Goal: Information Seeking & Learning: Find specific fact

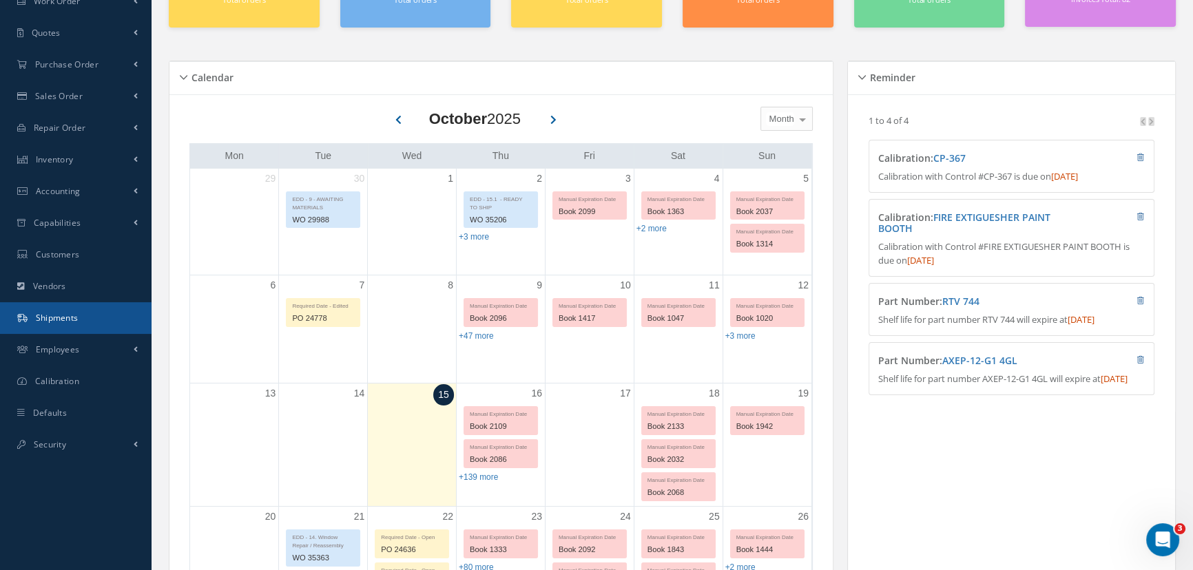
scroll to position [187, 0]
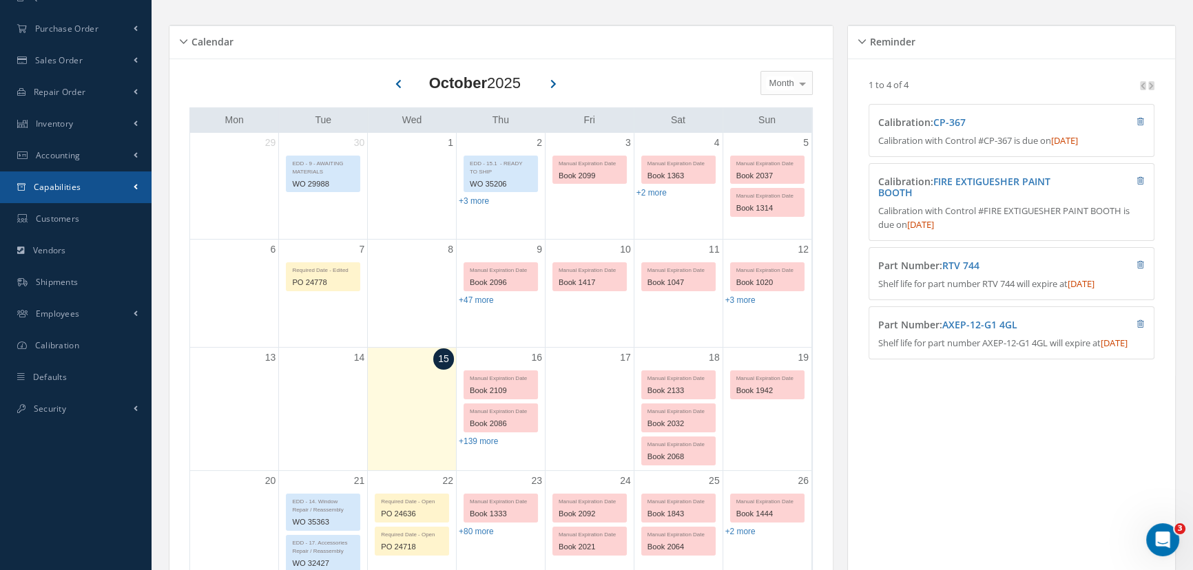
click at [61, 185] on span "Capabilities" at bounding box center [58, 187] width 48 height 12
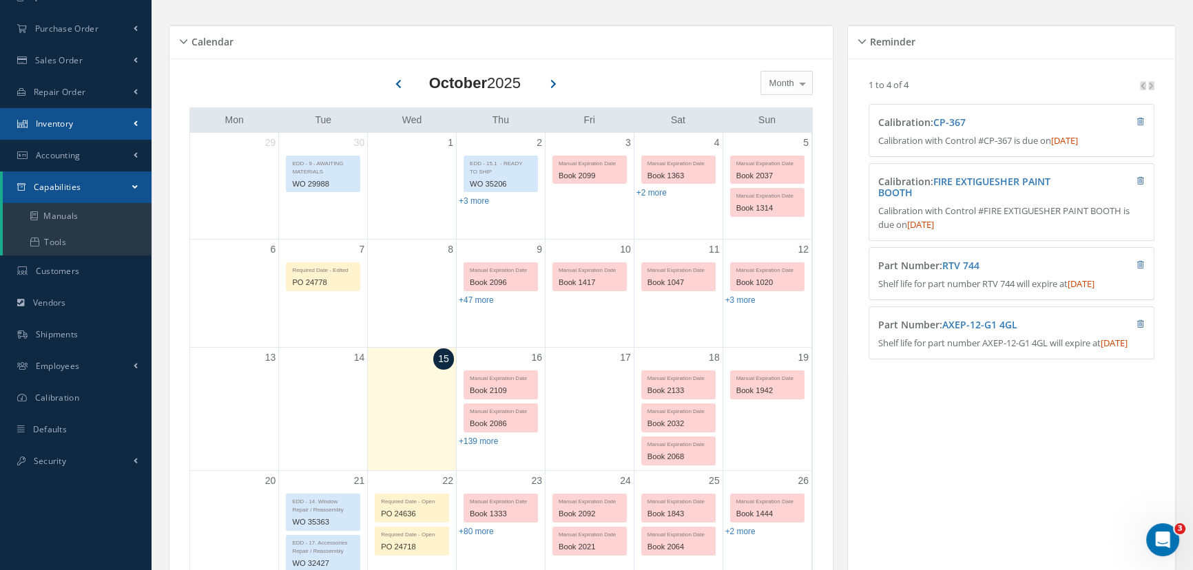
scroll to position [0, 0]
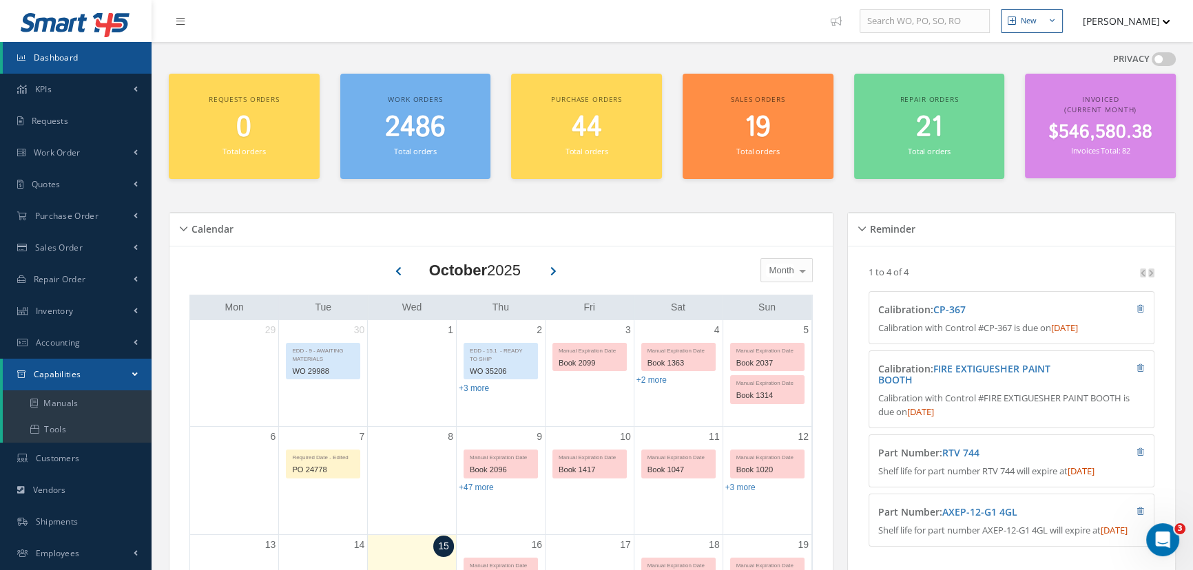
click at [56, 54] on span "Dashboard" at bounding box center [56, 58] width 45 height 12
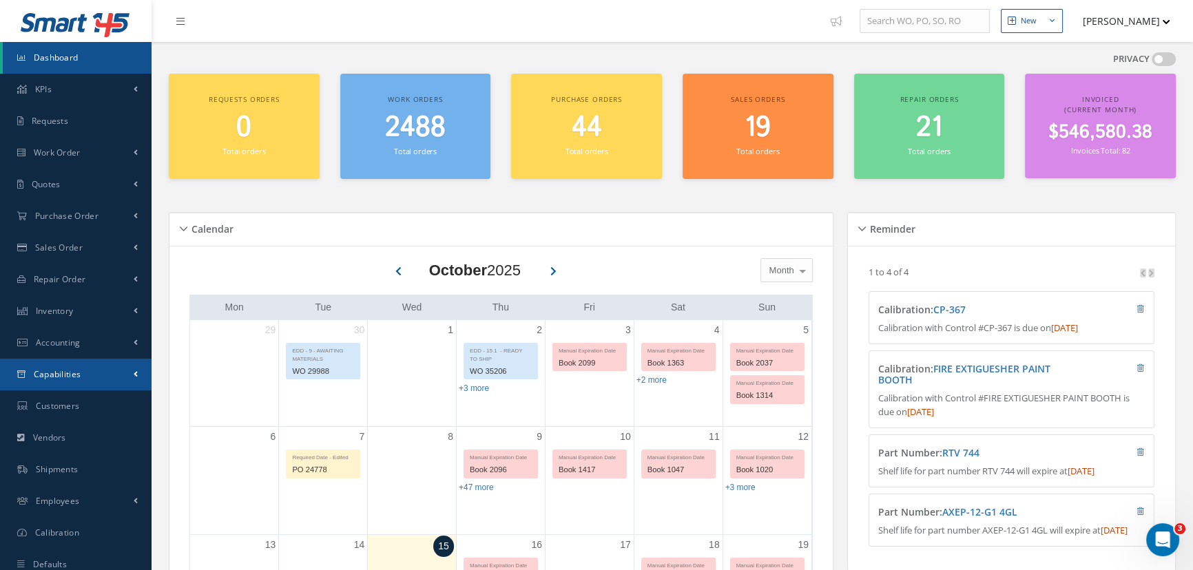
click at [74, 375] on span "Capabilities" at bounding box center [58, 375] width 48 height 12
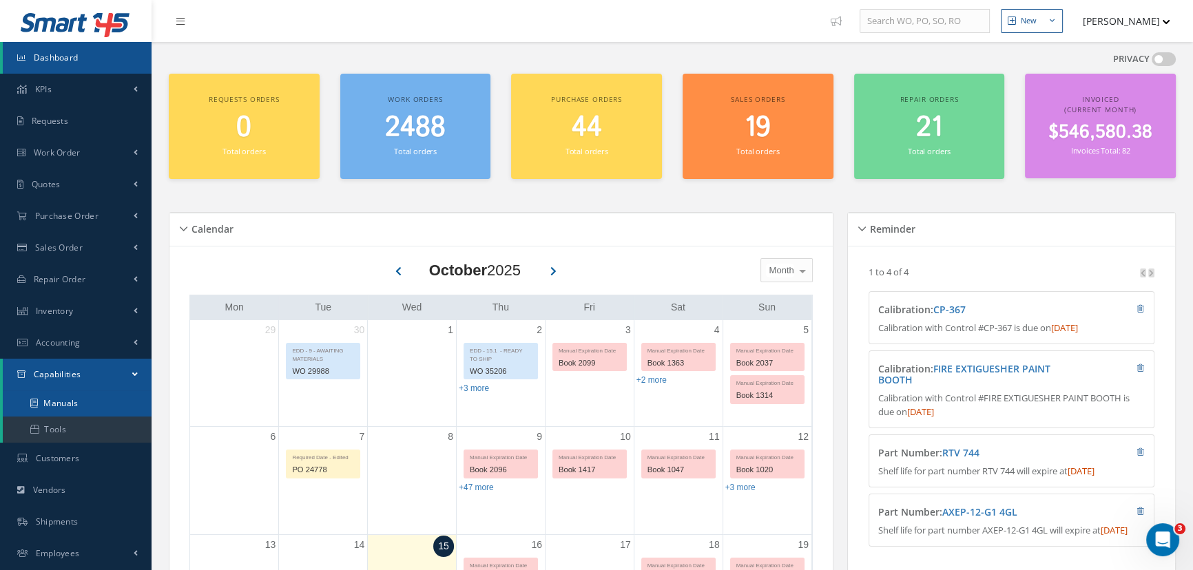
click at [64, 400] on link "Manuals" at bounding box center [77, 404] width 149 height 26
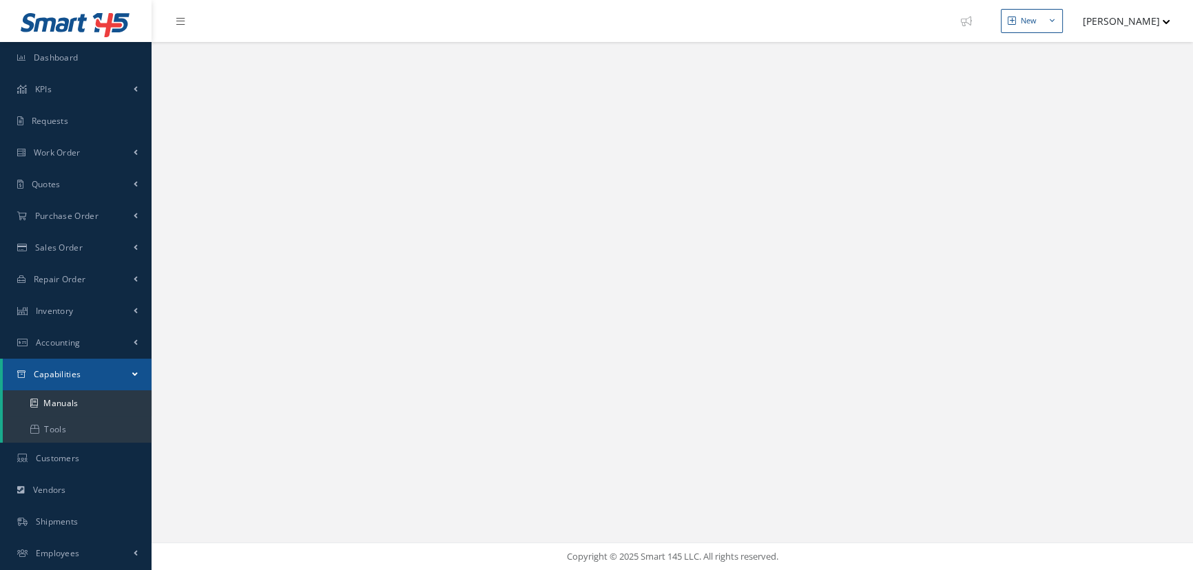
select select "25"
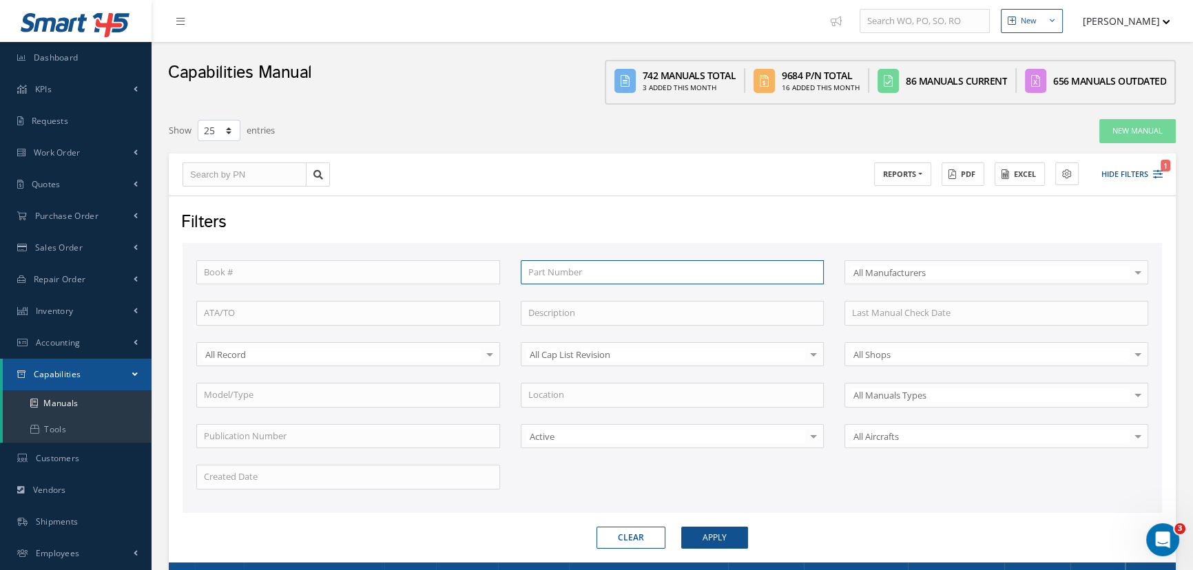
click at [640, 267] on input "text" at bounding box center [673, 272] width 304 height 25
type input "6"
type input "6a"
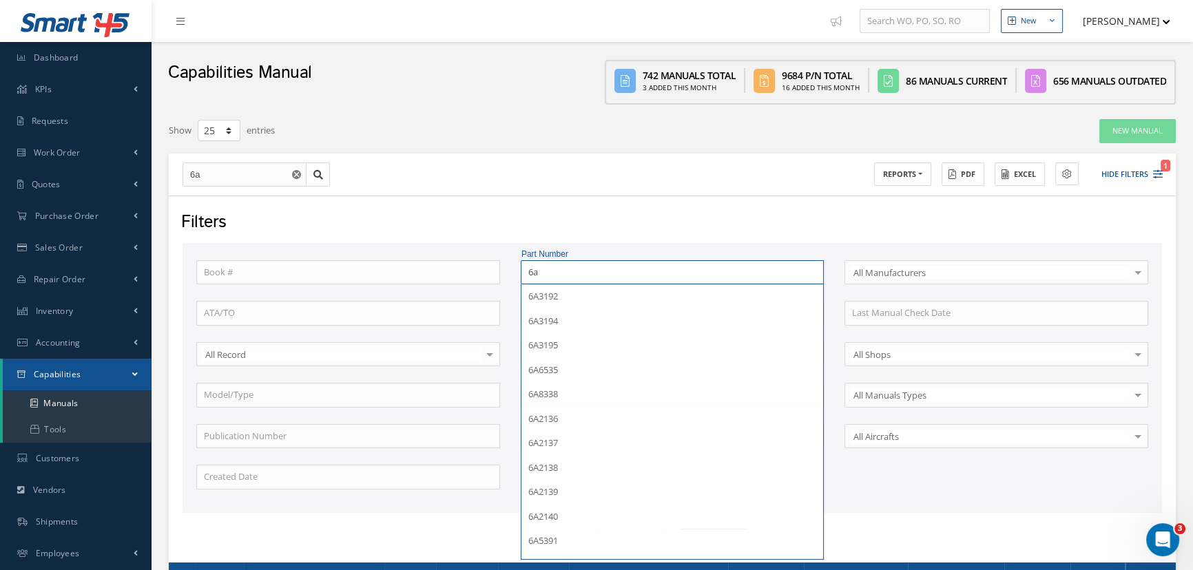
type input "6a5"
type input "6a50"
type input "6a500"
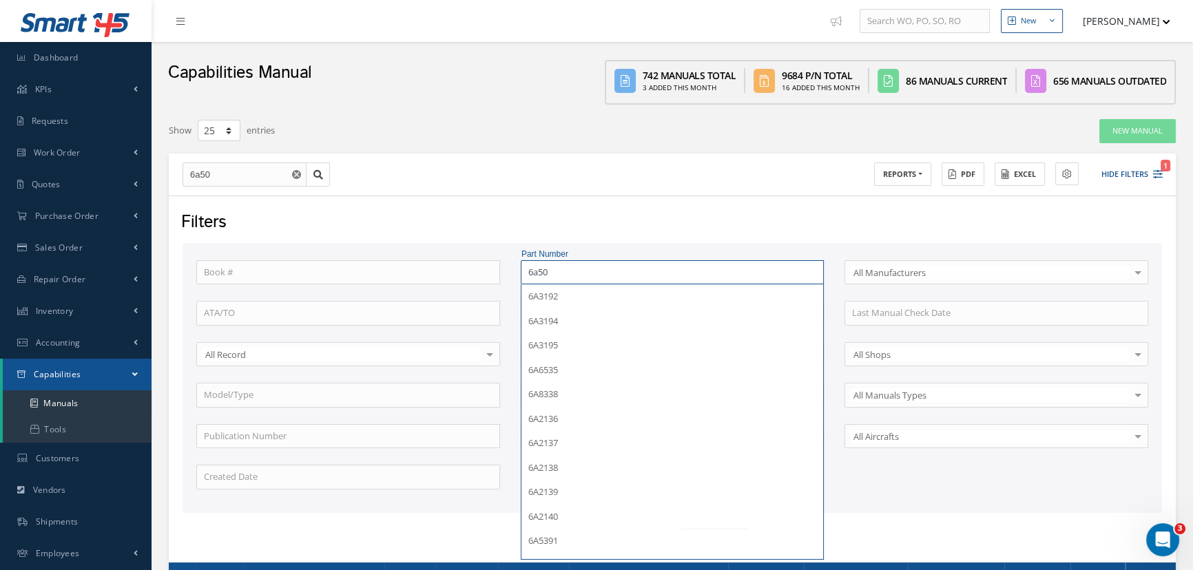
type input "6a500"
type input "6a5002"
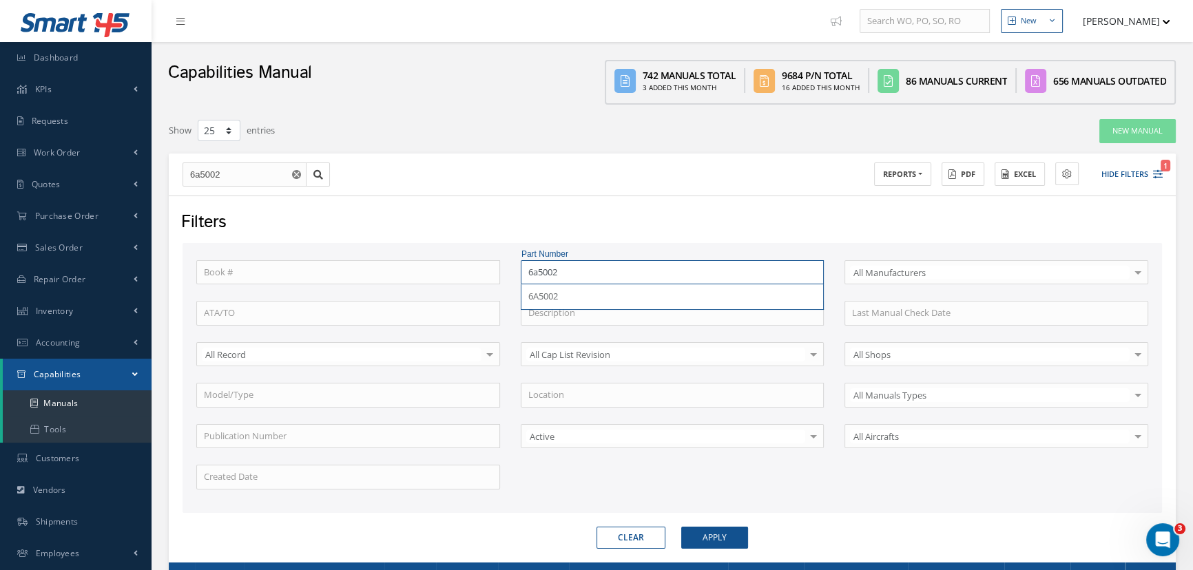
type input "6a5002"
click at [681, 527] on button "Apply" at bounding box center [714, 538] width 67 height 22
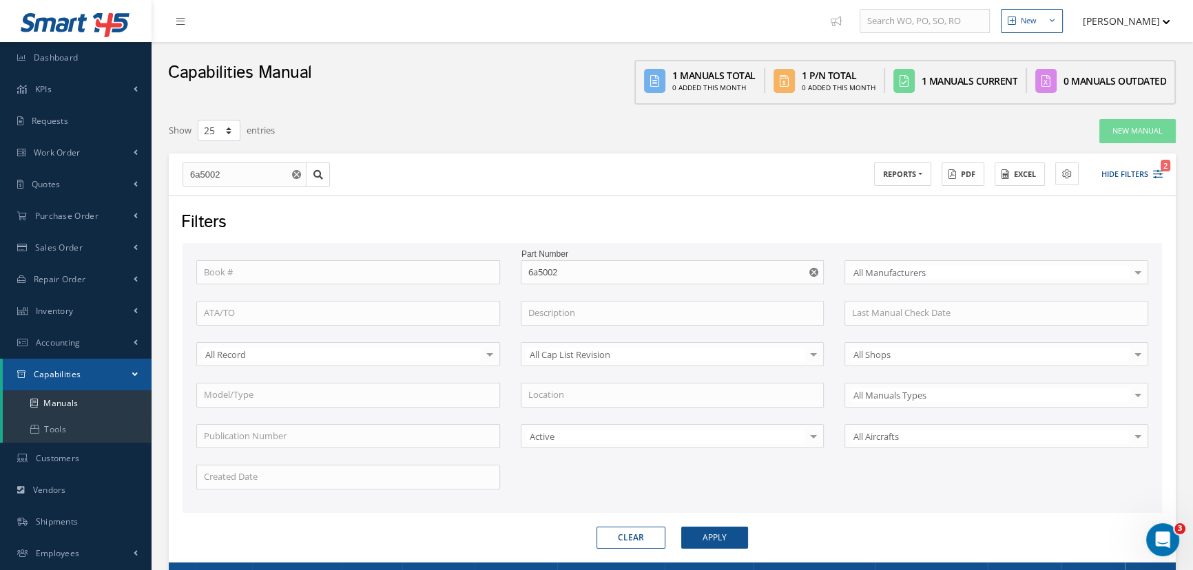
click at [718, 547] on div "Filters Book # Part Number 6a5002 6A5002 Select All Manufacturers All Manufactu…" at bounding box center [672, 379] width 1007 height 367
click at [717, 539] on button "Apply" at bounding box center [714, 538] width 67 height 22
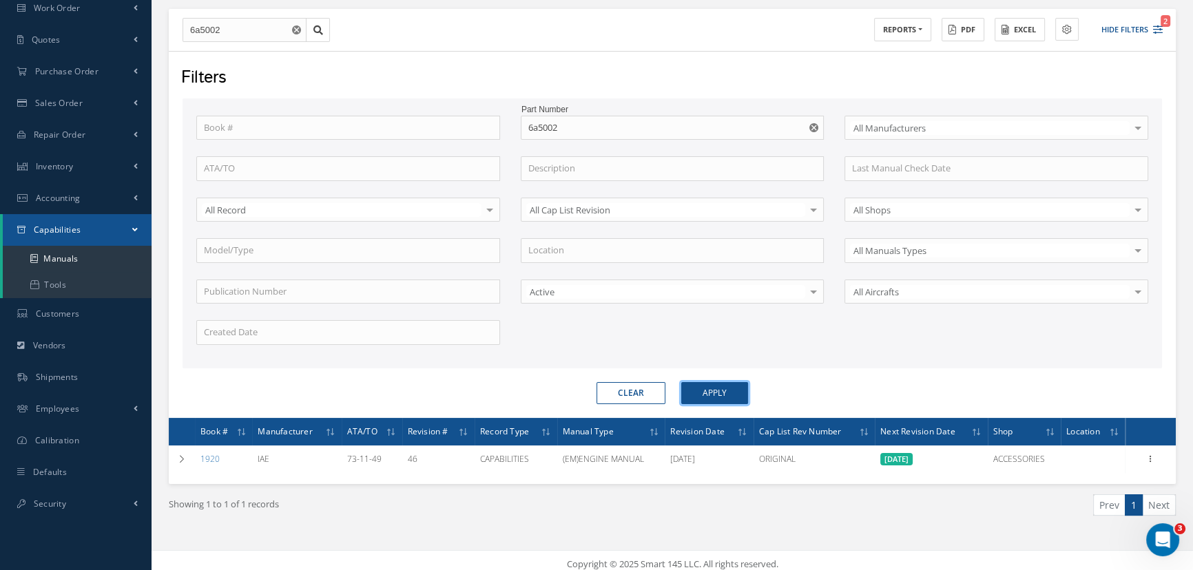
scroll to position [152, 0]
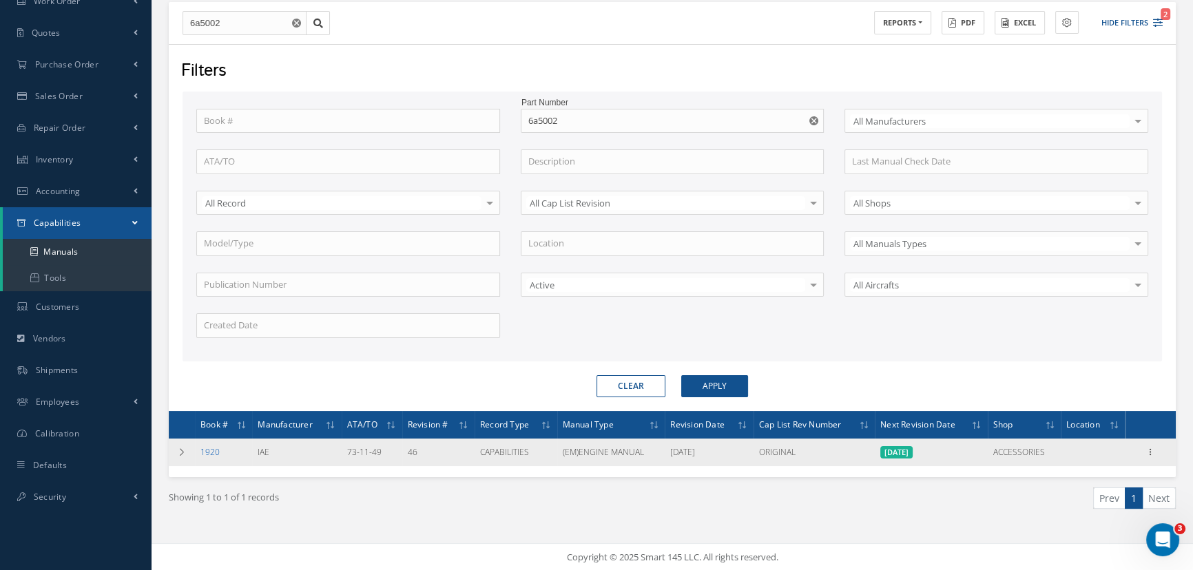
click at [207, 453] on link "1920" at bounding box center [209, 452] width 19 height 12
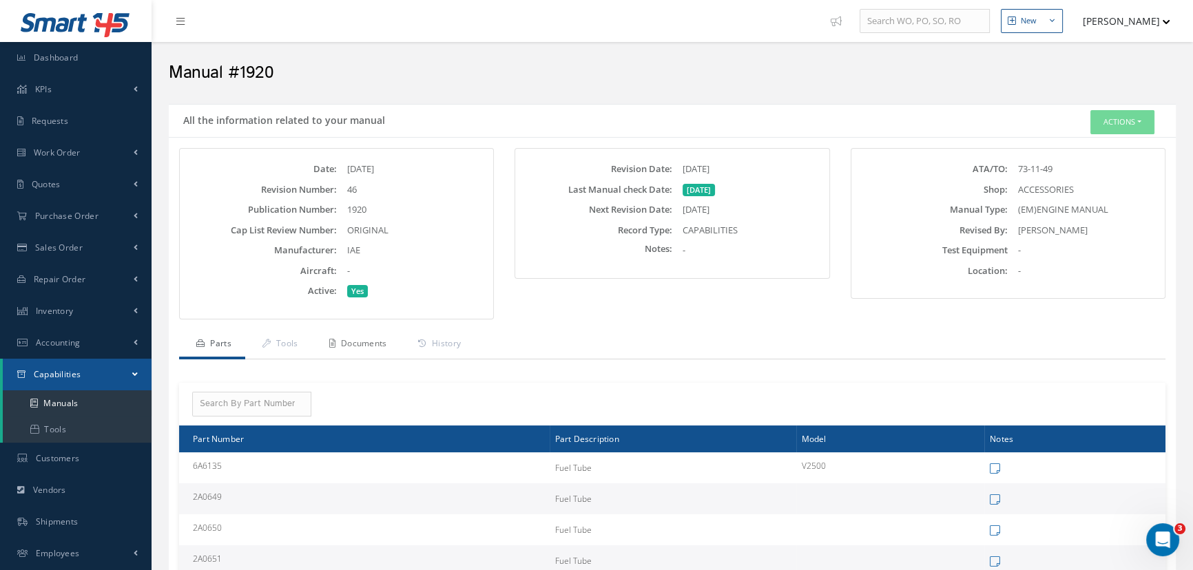
click at [357, 342] on link "Documents" at bounding box center [356, 345] width 89 height 29
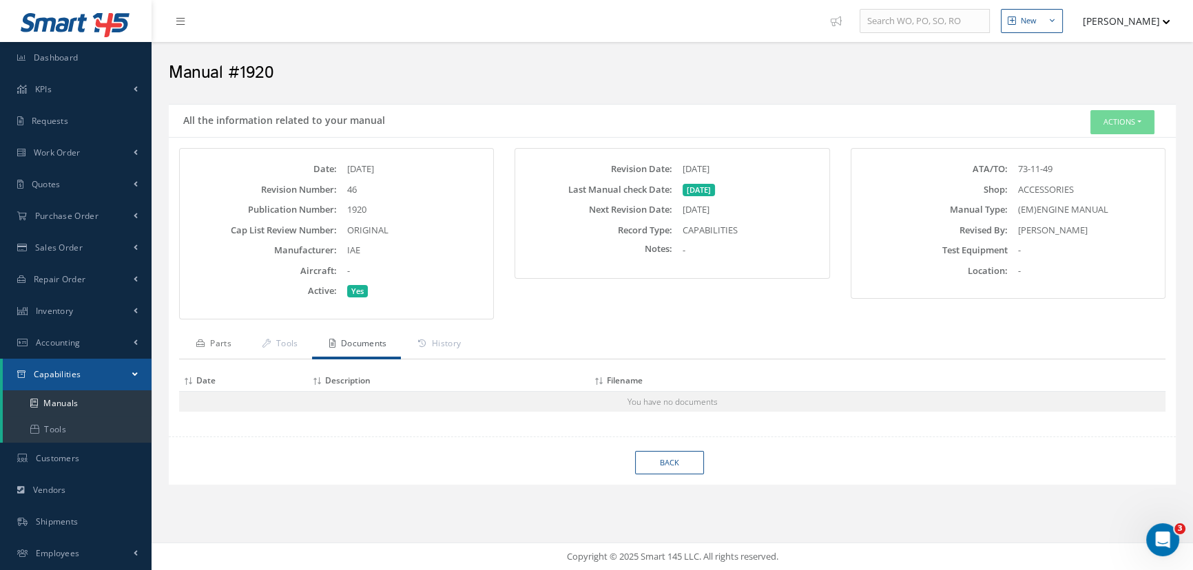
click at [210, 342] on link "Parts" at bounding box center [212, 345] width 66 height 29
